Goal: Task Accomplishment & Management: Complete application form

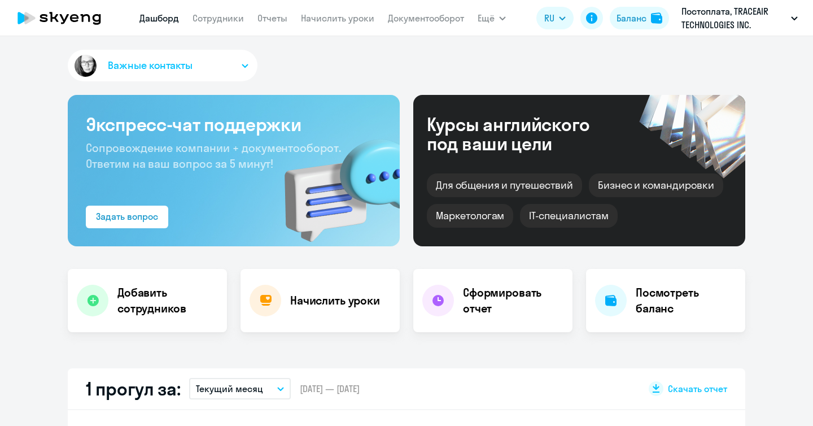
select select "30"
click at [218, 19] on link "Сотрудники" at bounding box center [218, 17] width 51 height 11
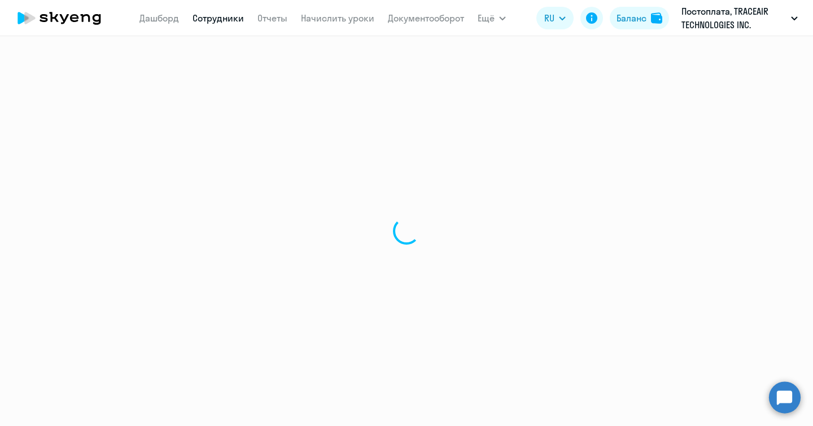
select select "30"
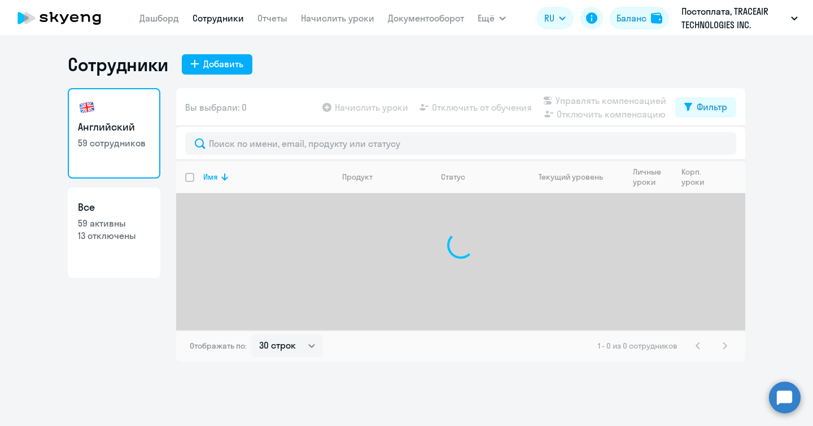
click at [209, 53] on div "Сотрудники Добавить Английский 59 сотрудников Все 59 активны 13 отключены Вы вы…" at bounding box center [406, 231] width 813 height 390
click at [222, 68] on div "Добавить" at bounding box center [223, 64] width 40 height 14
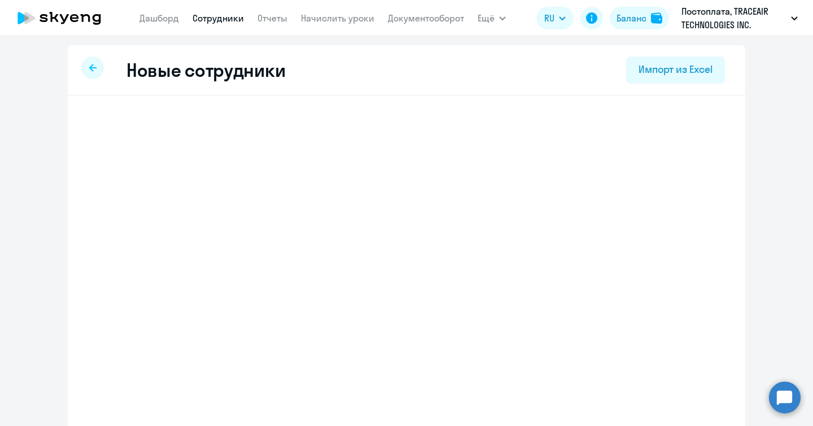
select select "english_adult_not_native_speaker"
select select "9"
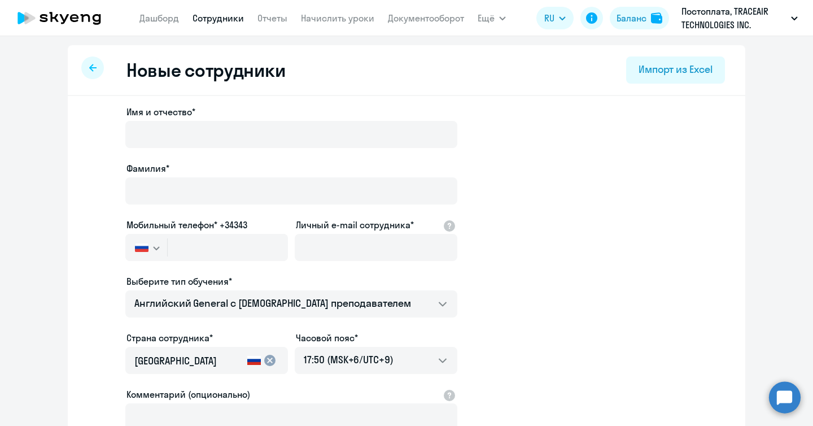
click at [251, 149] on div at bounding box center [291, 150] width 332 height 5
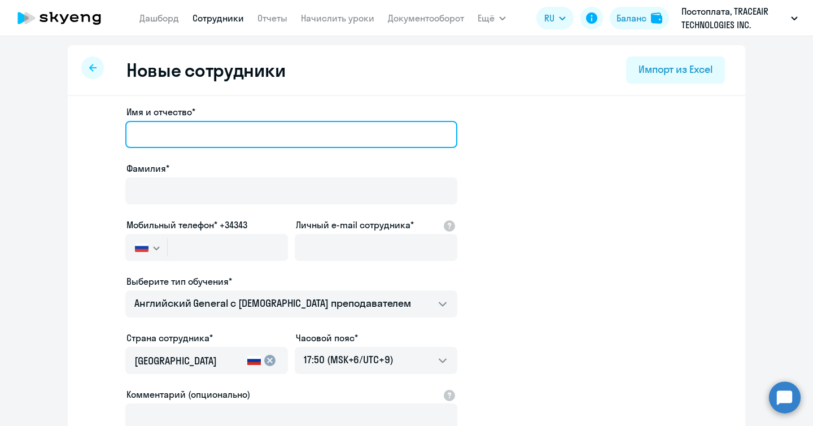
click at [216, 134] on input "Имя и отчество*" at bounding box center [291, 134] width 332 height 27
paste input "[PERSON_NAME]"
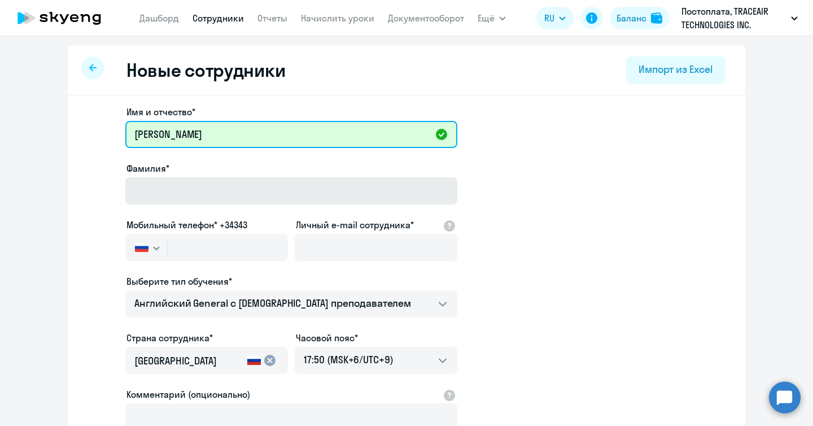
paste input "[PERSON_NAME]"
type input "[PERSON_NAME]"
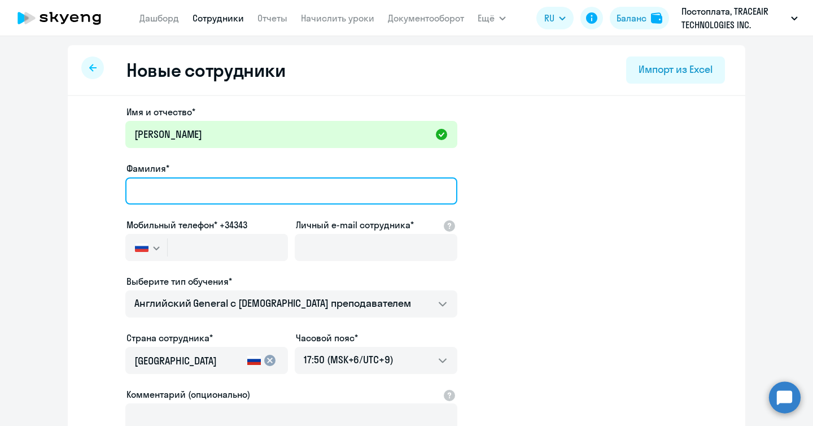
click at [273, 178] on input "Фамилия*" at bounding box center [291, 190] width 332 height 27
paste input "[PERSON_NAME]"
type input "[PERSON_NAME]"
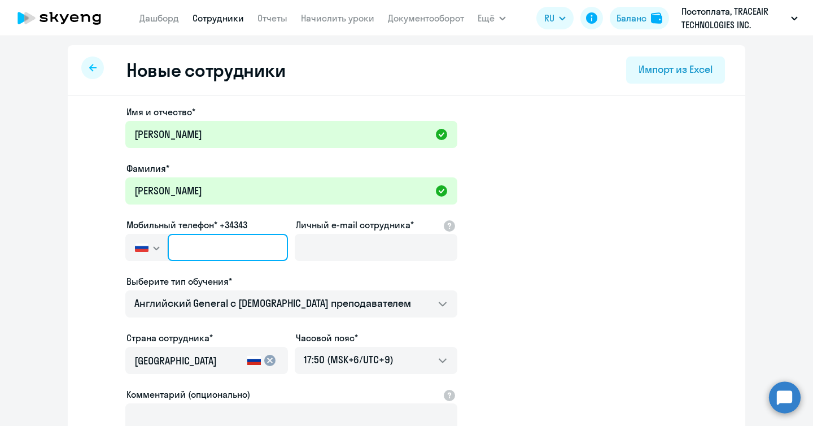
click at [207, 252] on input "text" at bounding box center [228, 247] width 120 height 27
paste input "+995 (595) 505-825"
type input "+995 (595) 505-825"
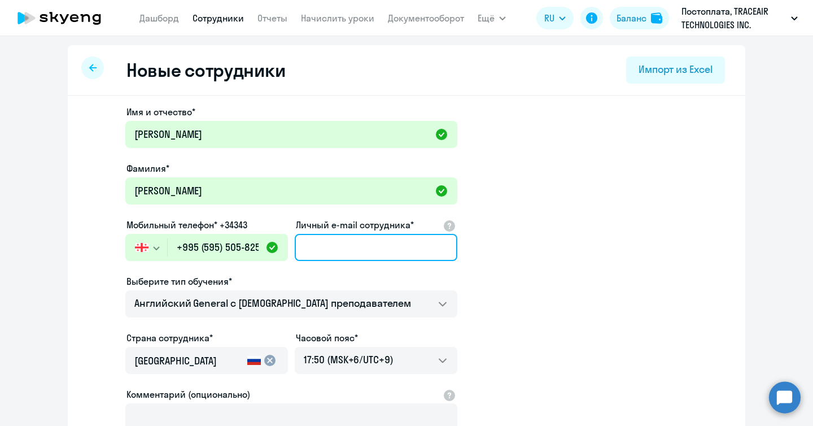
click at [404, 239] on input "Личный e-mail сотрудника*" at bounding box center [376, 247] width 163 height 27
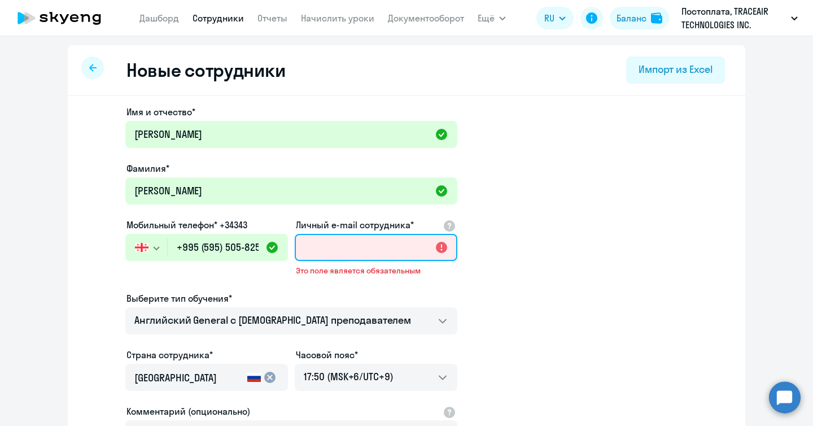
paste input "[EMAIL_ADDRESS][DOMAIN_NAME]"
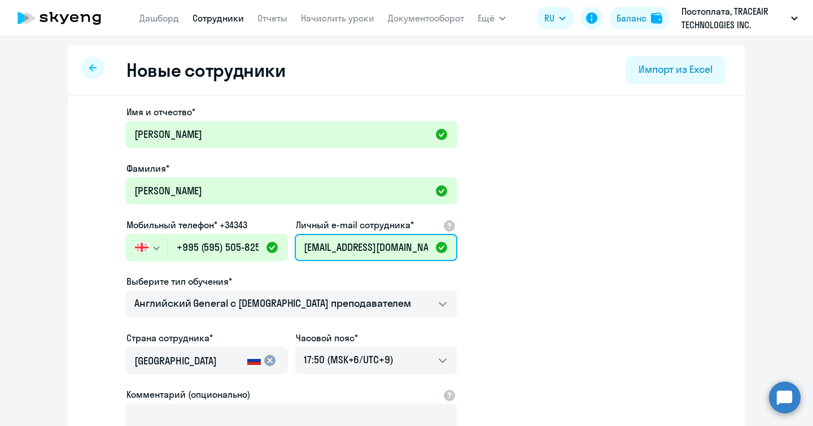
type input "[EMAIL_ADDRESS][DOMAIN_NAME]"
click at [92, 311] on app-new-student-form "Имя и отчество* [PERSON_NAME]* [PERSON_NAME] Мобильный телефон* +34343 [GEOGRAP…" at bounding box center [406, 306] width 641 height 403
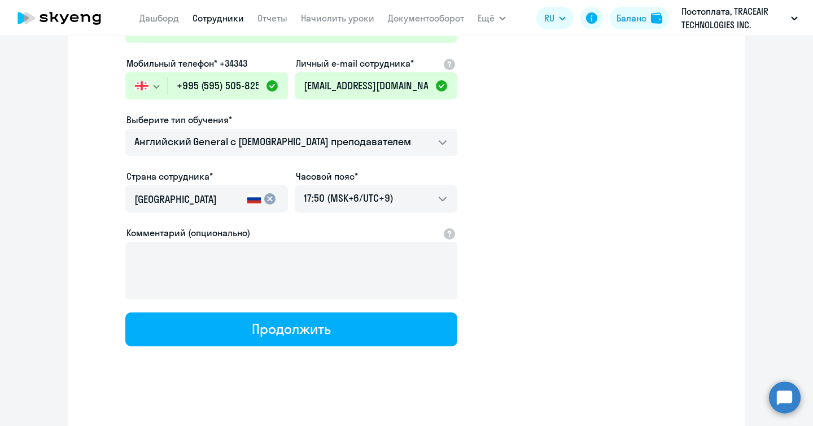
scroll to position [163, 0]
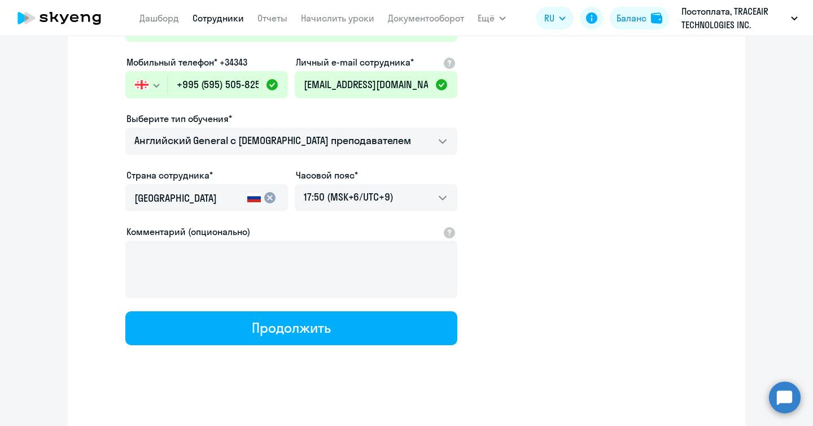
click at [264, 199] on mat-icon "cancel" at bounding box center [270, 198] width 14 height 14
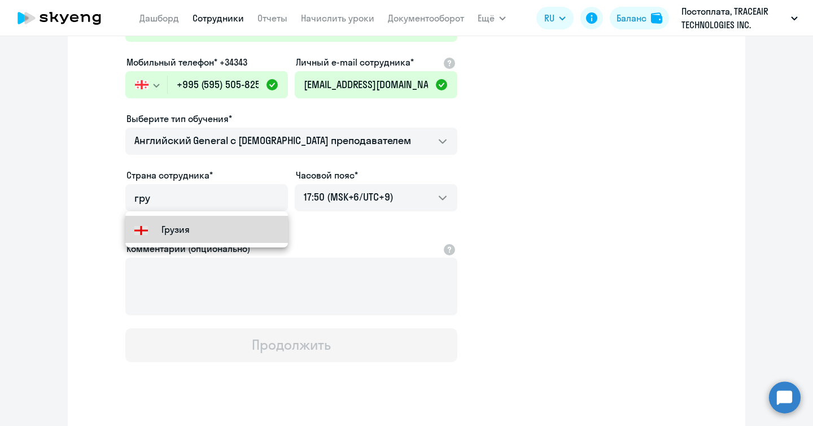
click at [199, 229] on mat-option "Грузия" at bounding box center [206, 229] width 163 height 27
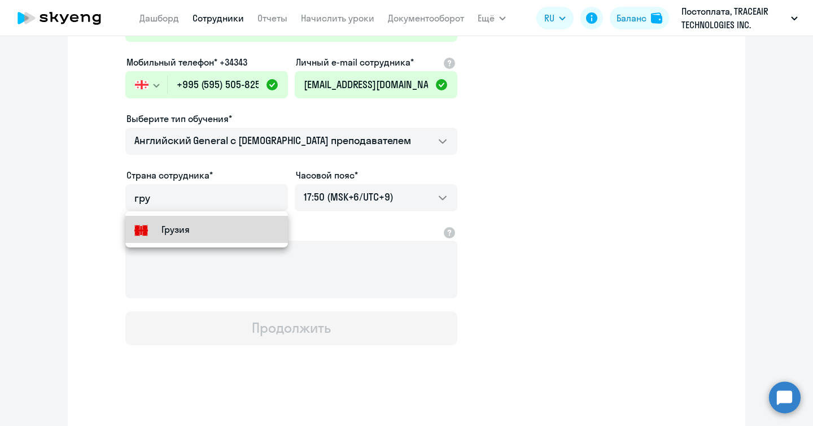
type input "Грузия"
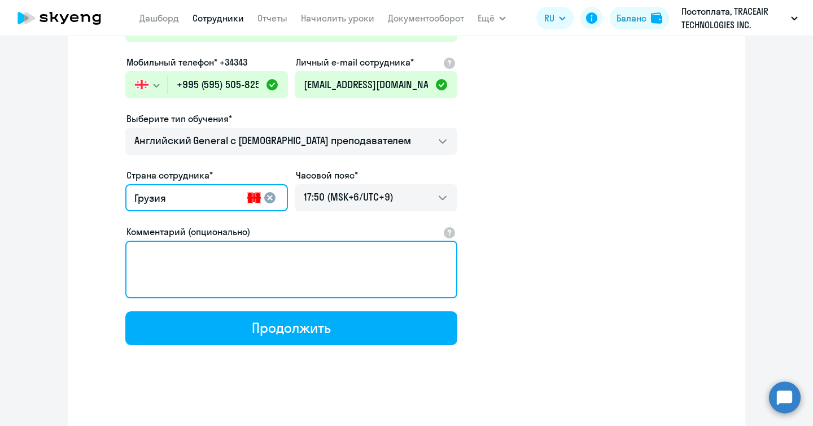
click at [347, 241] on textarea "Комментарий (опционально)" at bounding box center [291, 270] width 332 height 58
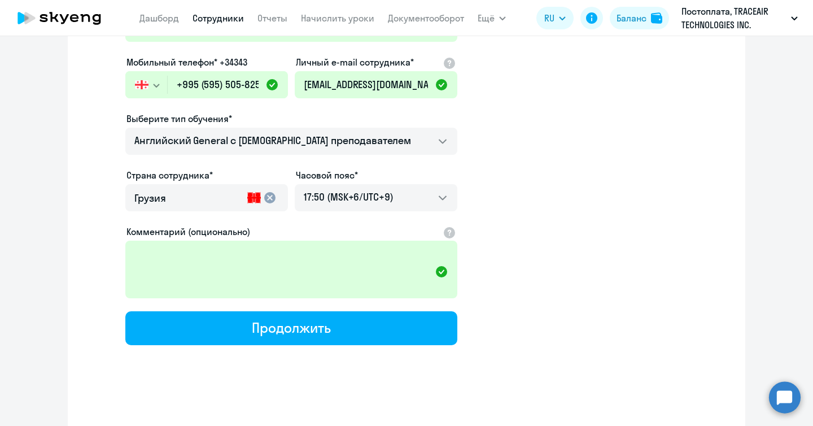
click at [338, 236] on div "Комментарий (опционально)" at bounding box center [291, 232] width 330 height 14
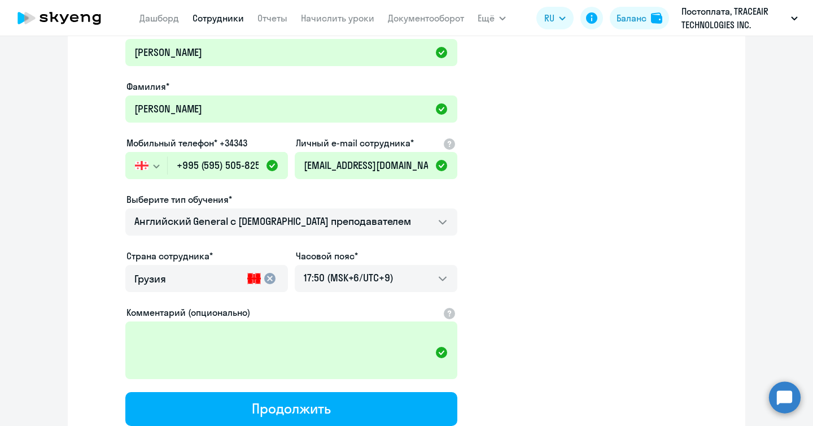
scroll to position [79, 0]
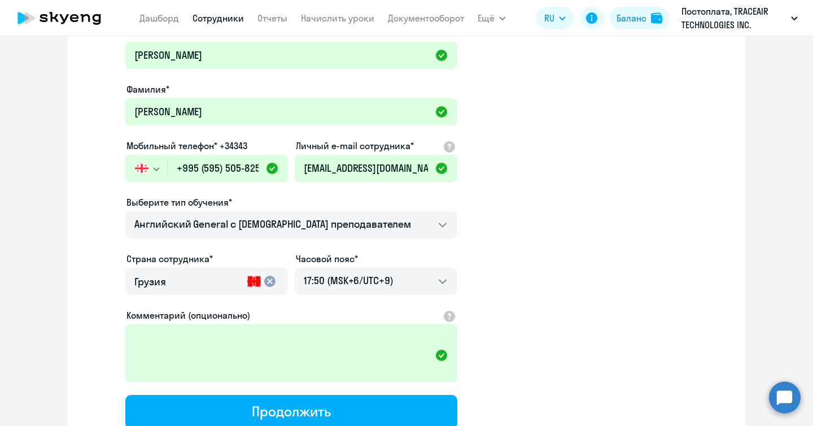
click at [95, 222] on app-new-student-form "Имя и отчество* [PERSON_NAME]* [PERSON_NAME] Мобильный телефон* +34343 [GEOGRAP…" at bounding box center [406, 227] width 641 height 403
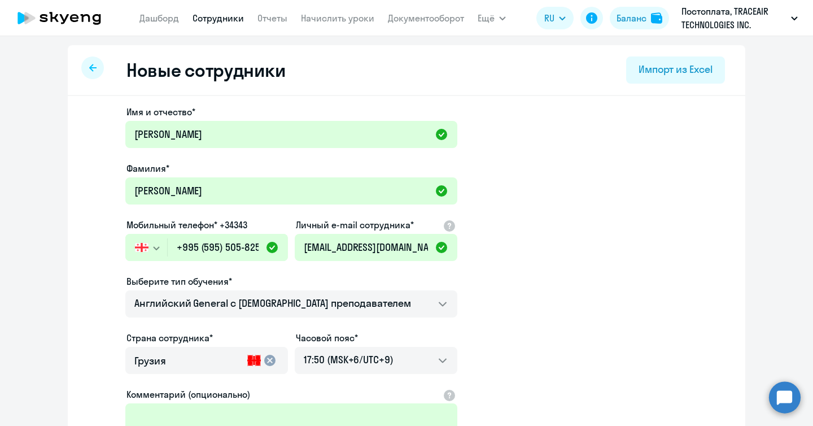
scroll to position [166, 0]
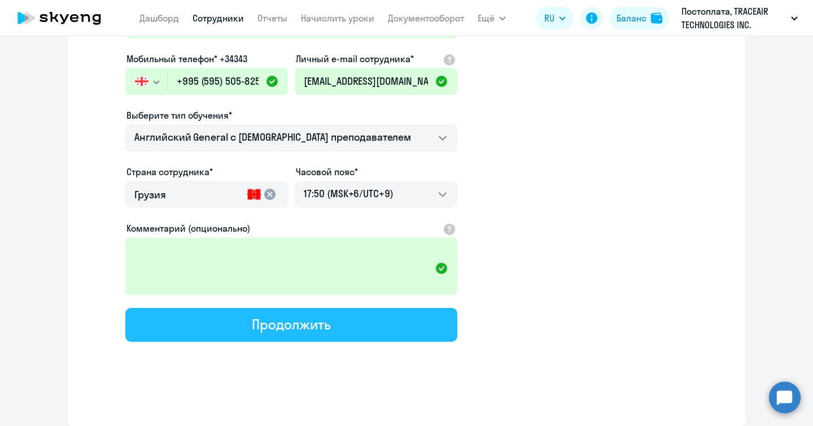
click at [276, 330] on div "Продолжить" at bounding box center [291, 324] width 78 height 18
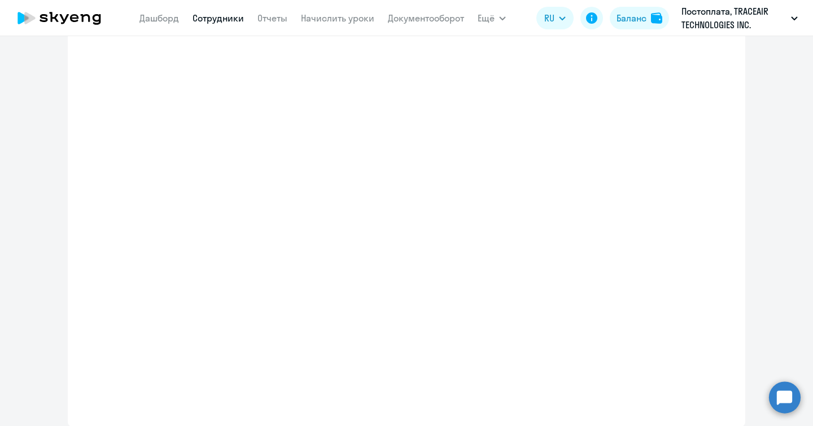
select select "english_adult_not_native_speaker"
select select "9"
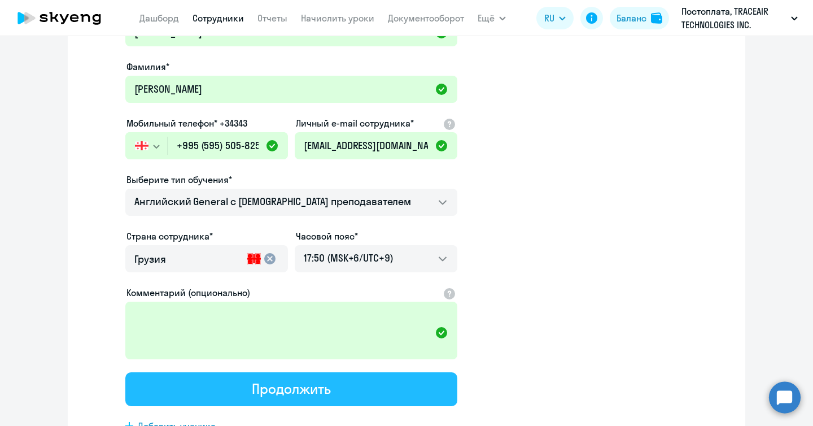
scroll to position [0, 0]
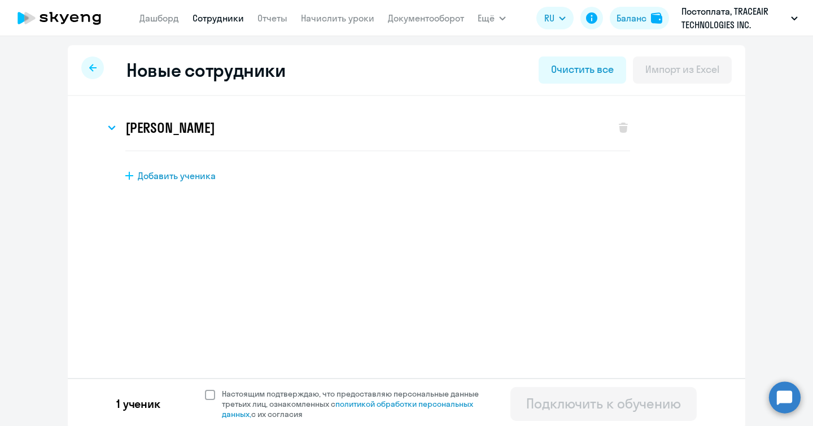
click at [209, 400] on label "Настоящим подтверждаю, что предоставляю персональные данные третьих лиц, ознако…" at bounding box center [348, 403] width 287 height 30
click at [205, 388] on input "Настоящим подтверждаю, что предоставляю персональные данные третьих лиц, ознако…" at bounding box center [204, 388] width 1 height 1
checkbox input "true"
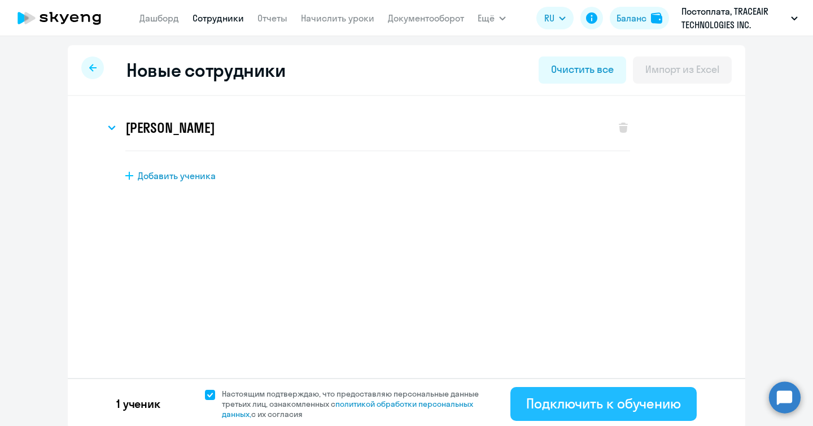
click at [605, 396] on div "Подключить к обучению" at bounding box center [603, 403] width 155 height 18
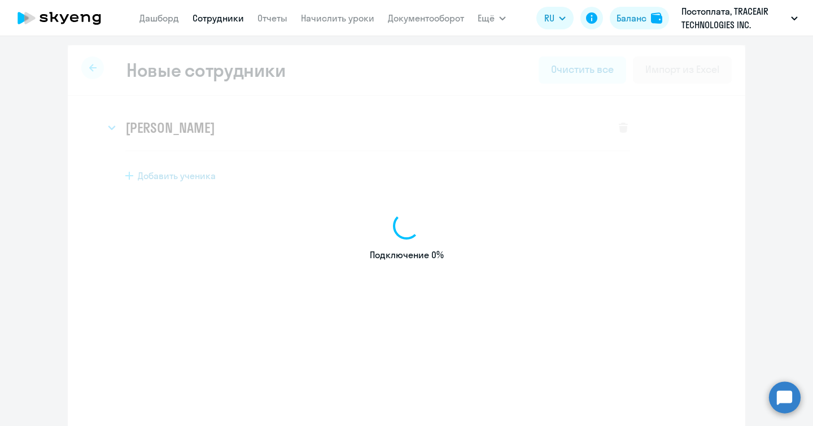
select select "english_adult_not_native_speaker"
select select "9"
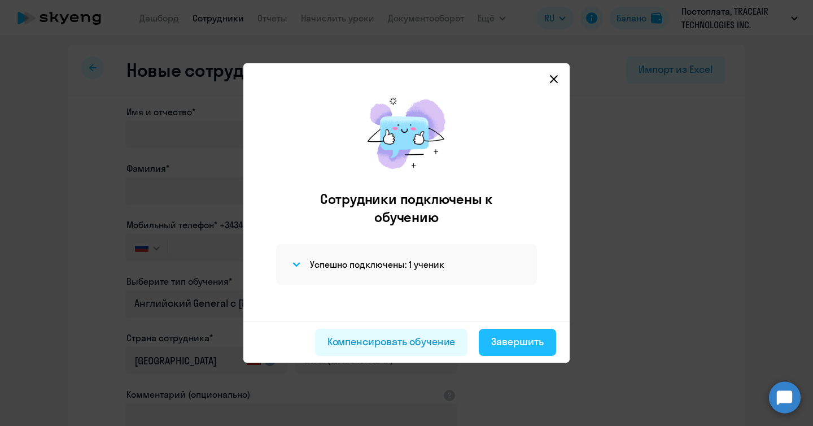
click at [490, 338] on button "Завершить" at bounding box center [517, 342] width 77 height 27
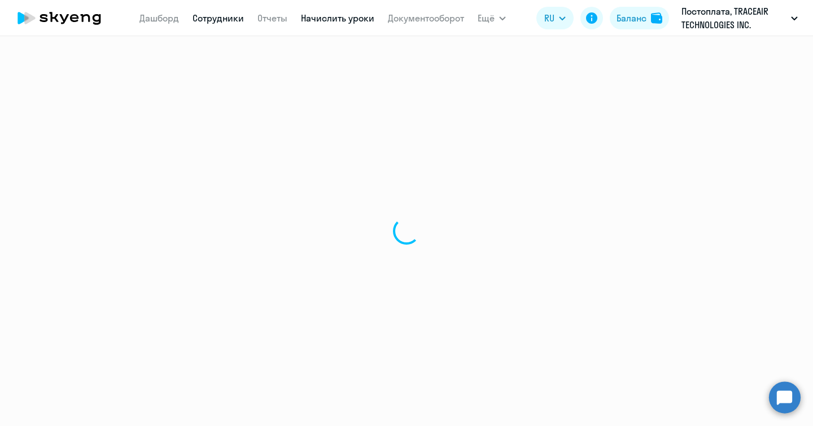
select select "30"
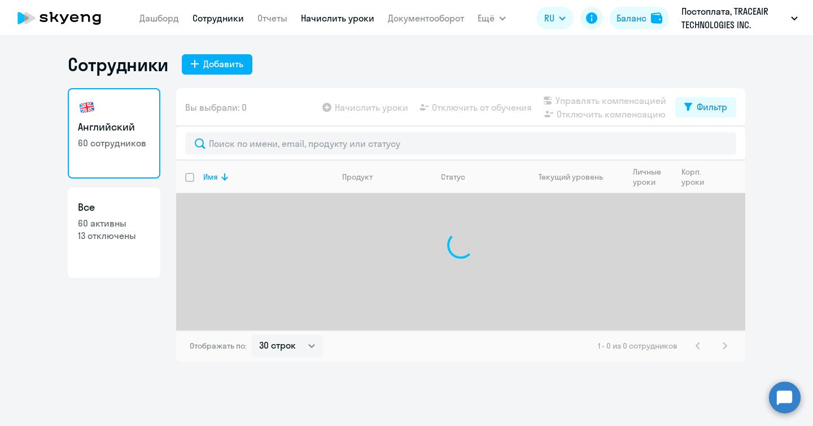
click at [331, 14] on link "Начислить уроки" at bounding box center [337, 17] width 73 height 11
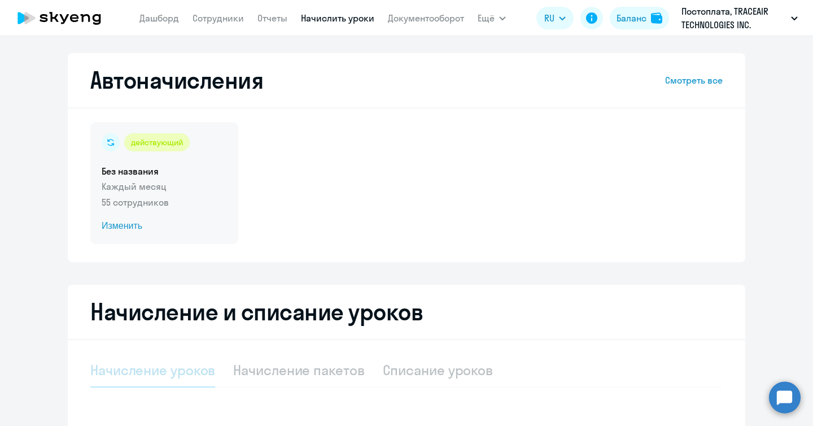
select select "10"
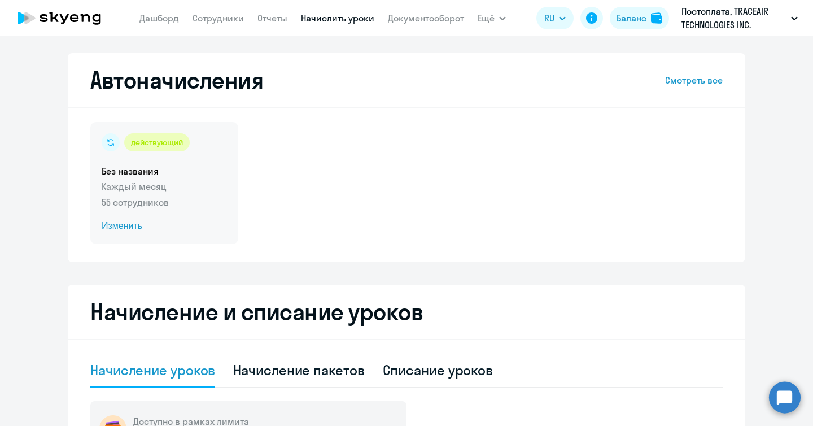
click at [164, 185] on p "Каждый месяц" at bounding box center [164, 187] width 125 height 14
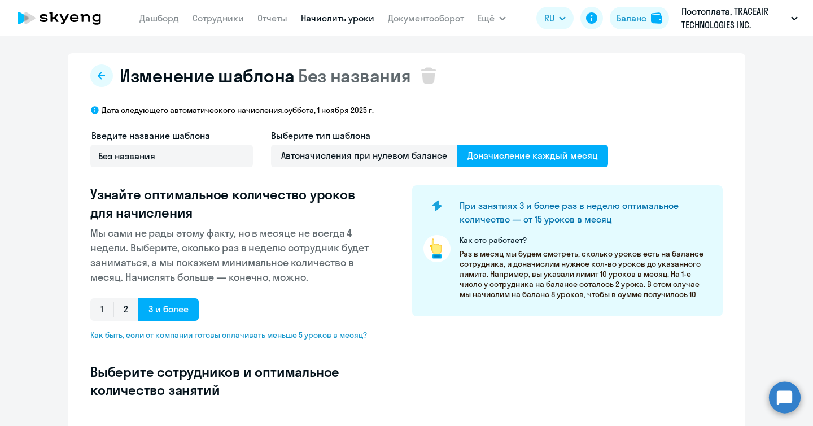
select select "10"
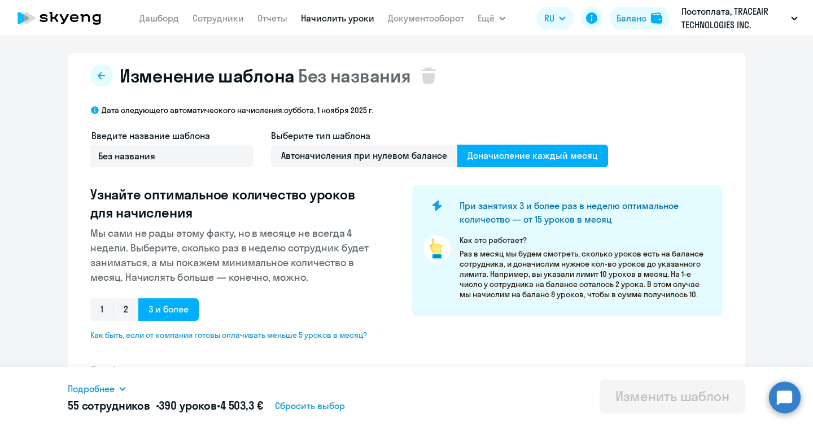
scroll to position [349, 0]
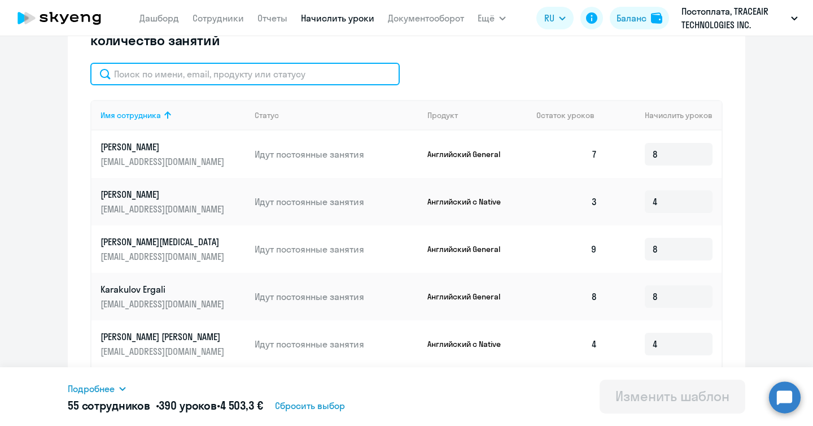
click at [250, 78] on input "text" at bounding box center [244, 74] width 309 height 23
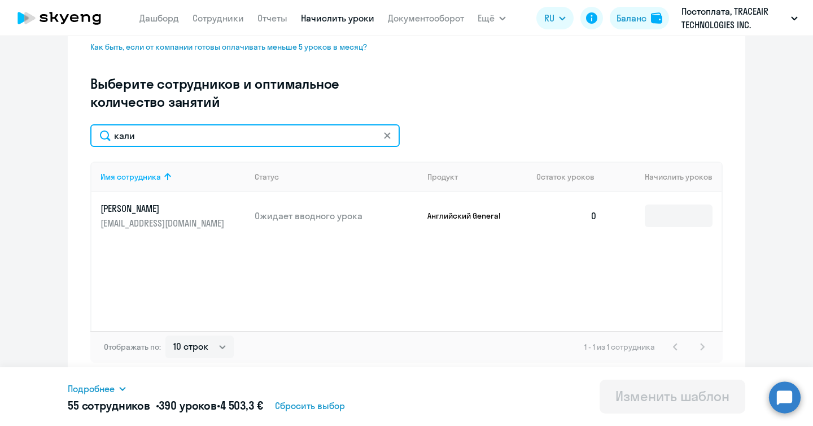
scroll to position [288, 0]
type input "кали"
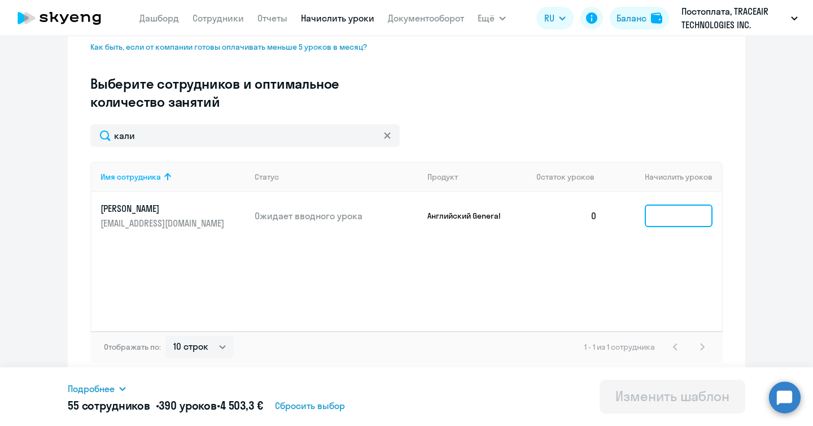
click at [678, 216] on input at bounding box center [679, 215] width 68 height 23
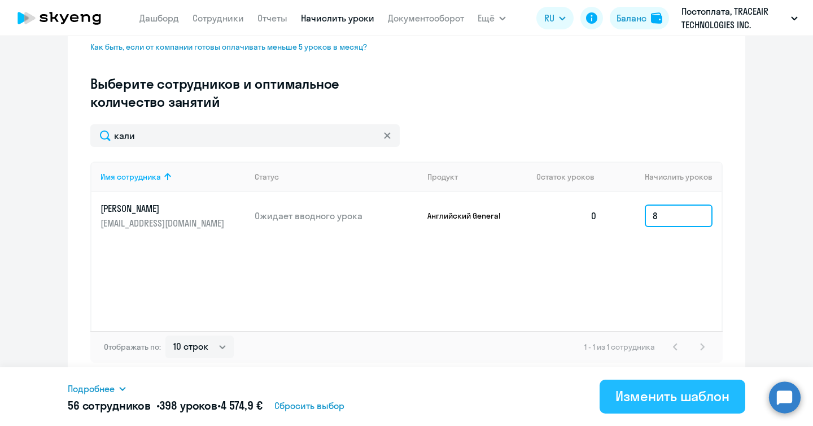
type input "8"
click at [671, 405] on button "Изменить шаблон" at bounding box center [673, 396] width 146 height 34
